Goal: Task Accomplishment & Management: Use online tool/utility

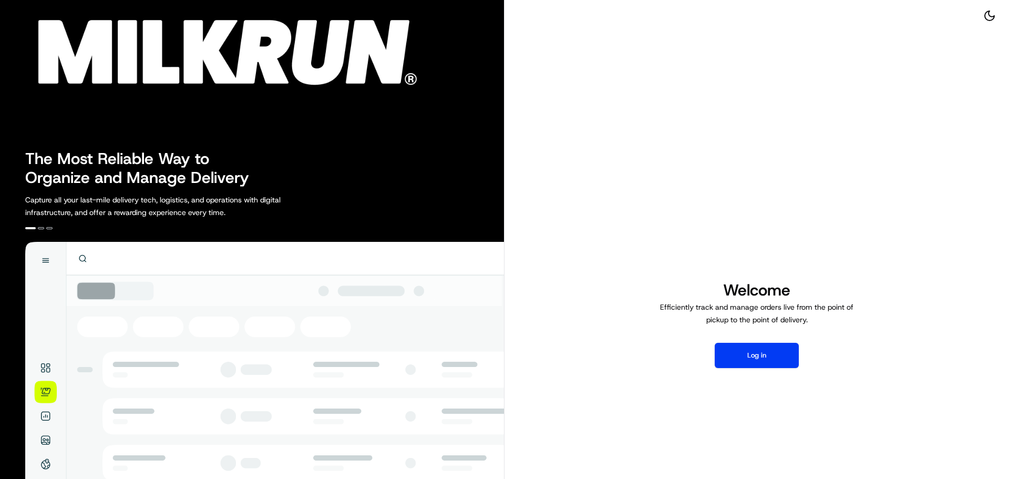
click at [322, 86] on img at bounding box center [217, 48] width 423 height 84
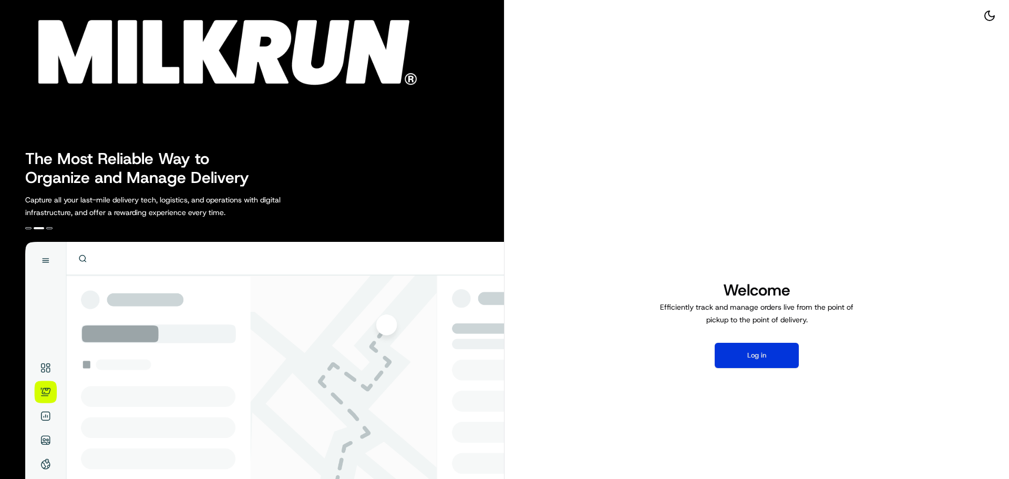
click at [764, 366] on button "Log in" at bounding box center [757, 355] width 84 height 25
